Goal: Information Seeking & Learning: Find specific fact

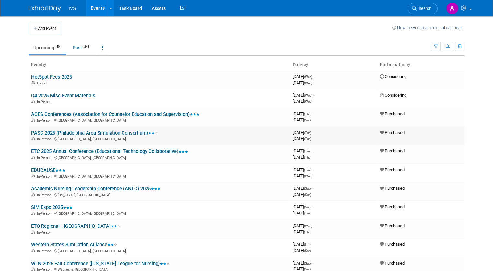
click at [93, 133] on link "PASC 2025 (Philadelphia Area Simulation Consortium)" at bounding box center [94, 133] width 127 height 6
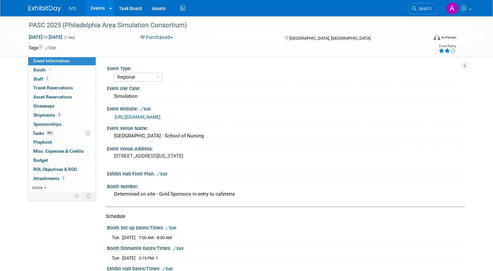
select select "Regional"
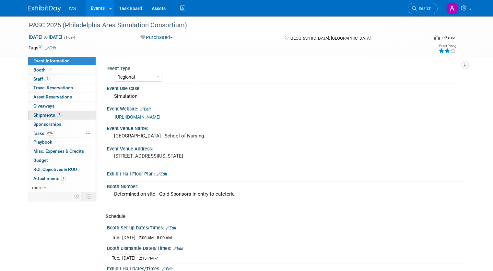
click at [54, 118] on link "2 Shipments 2" at bounding box center [61, 115] width 67 height 9
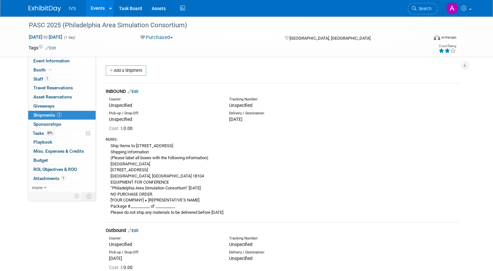
scroll to position [65, 0]
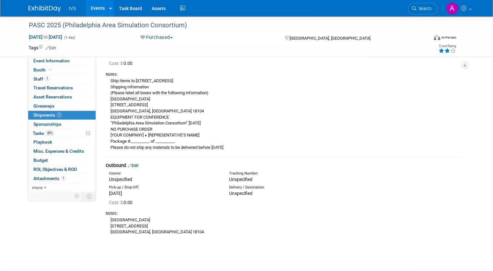
click at [269, 128] on div "Ship Items to 100 College Drive, Allentown, PA 18104 Shipping Information (Plea…" at bounding box center [283, 113] width 354 height 73
drag, startPoint x: 102, startPoint y: 147, endPoint x: 259, endPoint y: 156, distance: 157.2
click at [259, 156] on td "INBOUND Edit Courier: Unspecified Tracking Number:" at bounding box center [283, 87] width 354 height 139
copy div "Please do not ship any materials to be delivered before Monday, October 13, 2025"
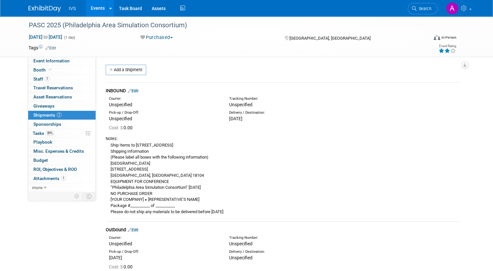
scroll to position [0, 0]
drag, startPoint x: 143, startPoint y: 165, endPoint x: 101, endPoint y: 166, distance: 42.2
click at [106, 166] on div "Ship Items to 100 College Drive, Allentown, PA 18104 Shipping Information (Plea…" at bounding box center [283, 178] width 354 height 73
copy div "Cedar Crest College"
drag, startPoint x: 102, startPoint y: 171, endPoint x: 141, endPoint y: 173, distance: 39.6
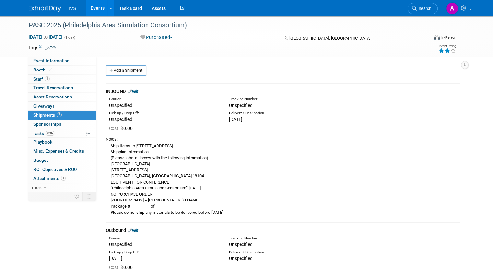
click at [141, 173] on div "Ship Items to 100 College Drive, Allentown, PA 18104 Shipping Information (Plea…" at bounding box center [283, 178] width 354 height 73
copy div "100 College Drive"
click at [138, 177] on div "Ship Items to 100 College Drive, Allentown, PA 18104 Shipping Information (Plea…" at bounding box center [283, 178] width 354 height 73
copy div "18104"
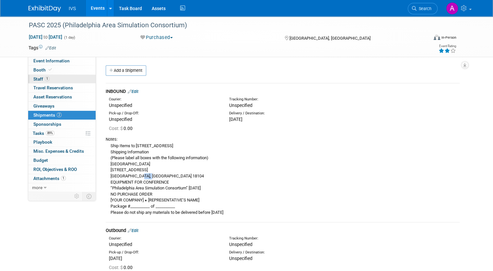
click at [50, 77] on link "1 Staff 1" at bounding box center [61, 79] width 67 height 9
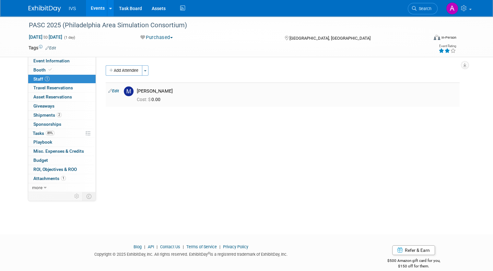
drag, startPoint x: 132, startPoint y: 89, endPoint x: 172, endPoint y: 90, distance: 39.6
click at [172, 90] on div "Mike Anzalone" at bounding box center [297, 91] width 320 height 6
copy div "Mike Anzalone"
click at [69, 114] on link "2 Shipments 2" at bounding box center [61, 115] width 67 height 9
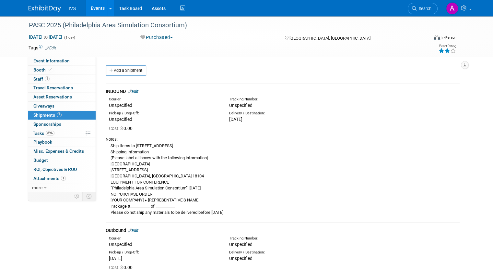
click at [239, 148] on div "Ship Items to 100 College Drive, Allentown, PA 18104 Shipping Information (Plea…" at bounding box center [283, 178] width 354 height 73
click at [252, 136] on div "Notes:" at bounding box center [283, 139] width 354 height 6
click at [175, 79] on div "INBOUND Edit Courier: Unspecified Tracking Number: 0.00" at bounding box center [283, 192] width 354 height 227
click at [188, 118] on div "Unspecified" at bounding box center [164, 119] width 111 height 6
click at [244, 48] on td at bounding box center [220, 47] width 328 height 6
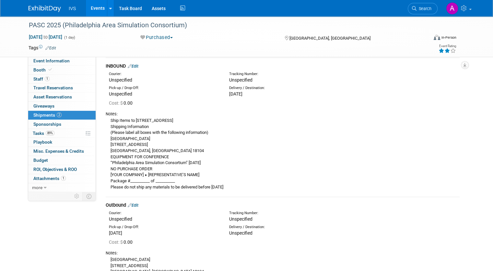
scroll to position [65, 0]
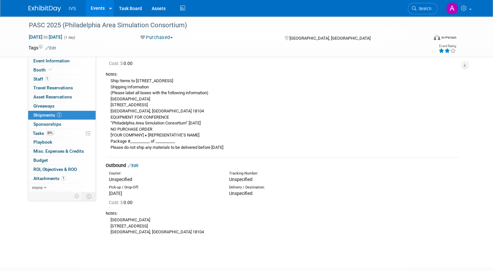
click at [161, 110] on div "Ship Items to 100 College Drive, Allentown, PA 18104 Shipping Information (Plea…" at bounding box center [283, 113] width 354 height 73
click at [241, 233] on div "Cedar Crest College 100 College Drive Allentown, PA 18104" at bounding box center [283, 225] width 354 height 19
